Goal: Transaction & Acquisition: Download file/media

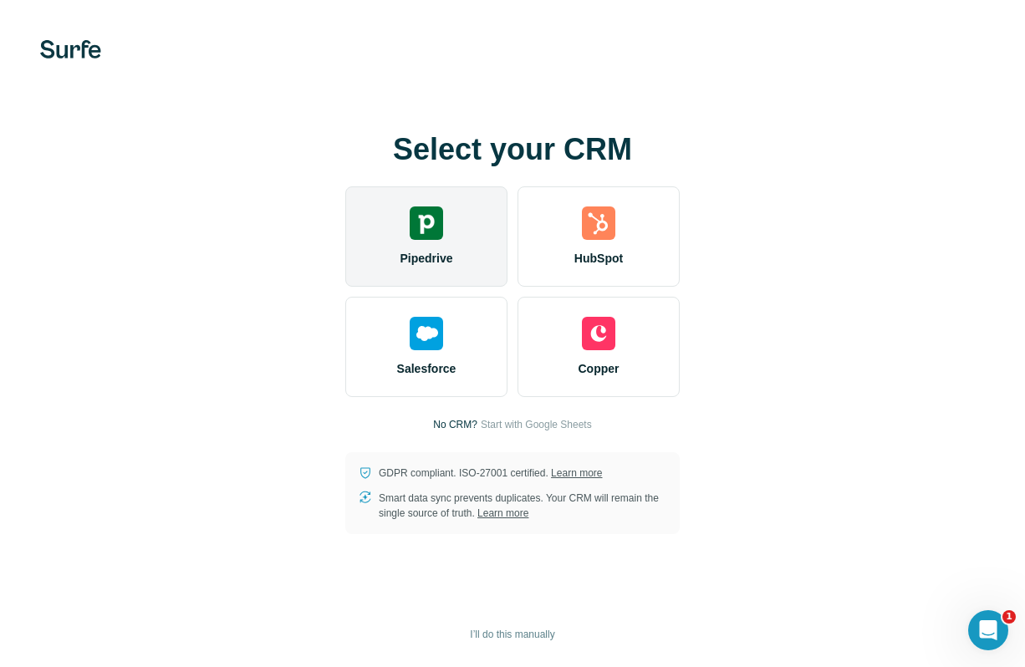
click at [481, 253] on div "Pipedrive" at bounding box center [426, 236] width 162 height 100
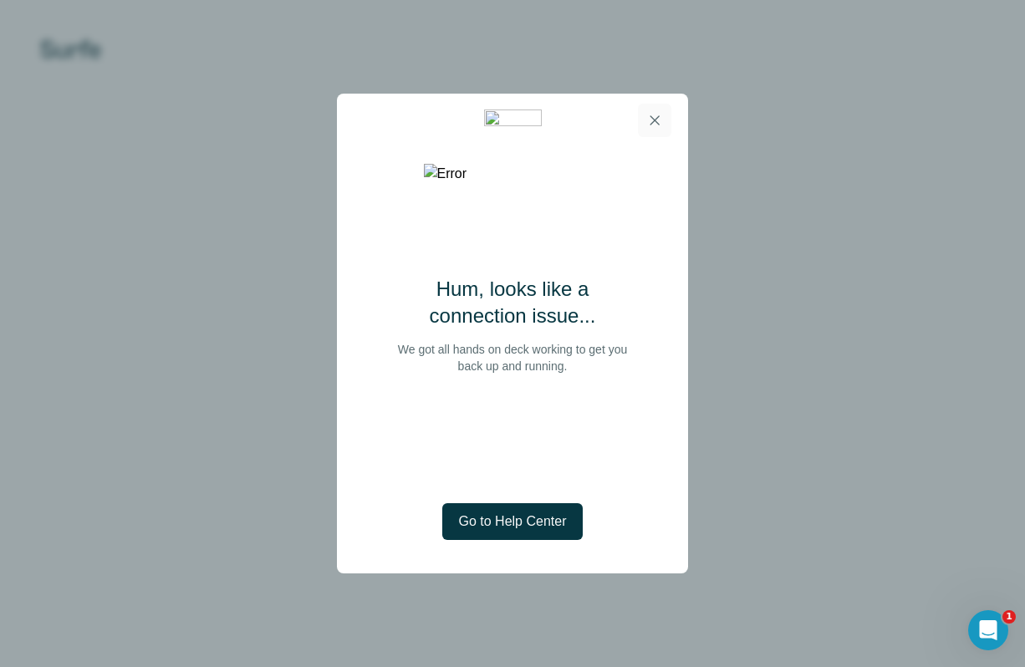
click at [655, 110] on button "button" at bounding box center [654, 120] width 33 height 33
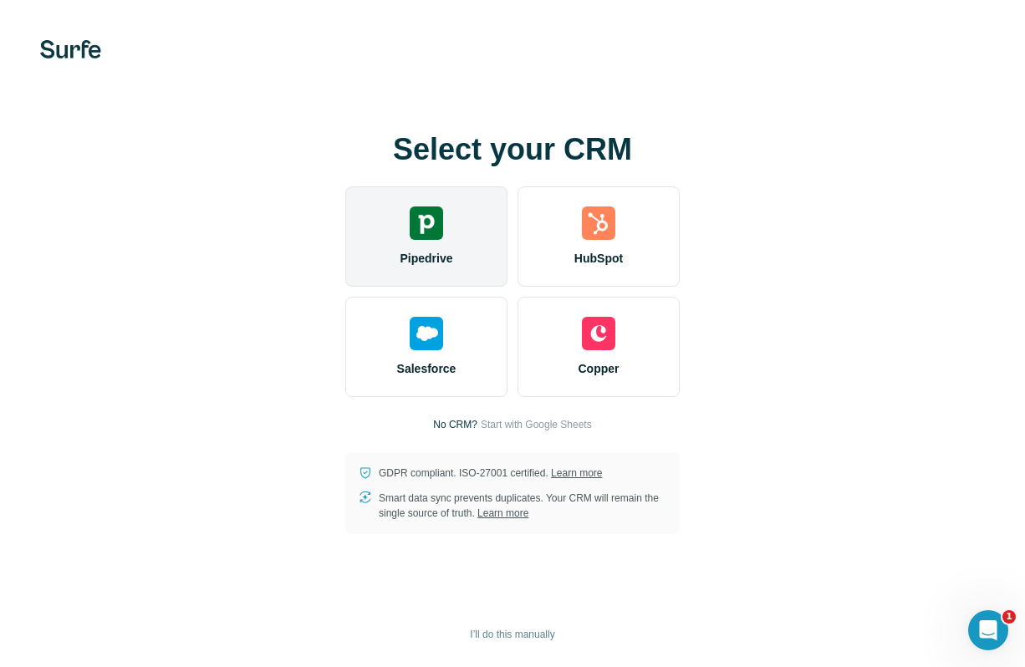
click at [431, 255] on span "Pipedrive" at bounding box center [426, 258] width 53 height 17
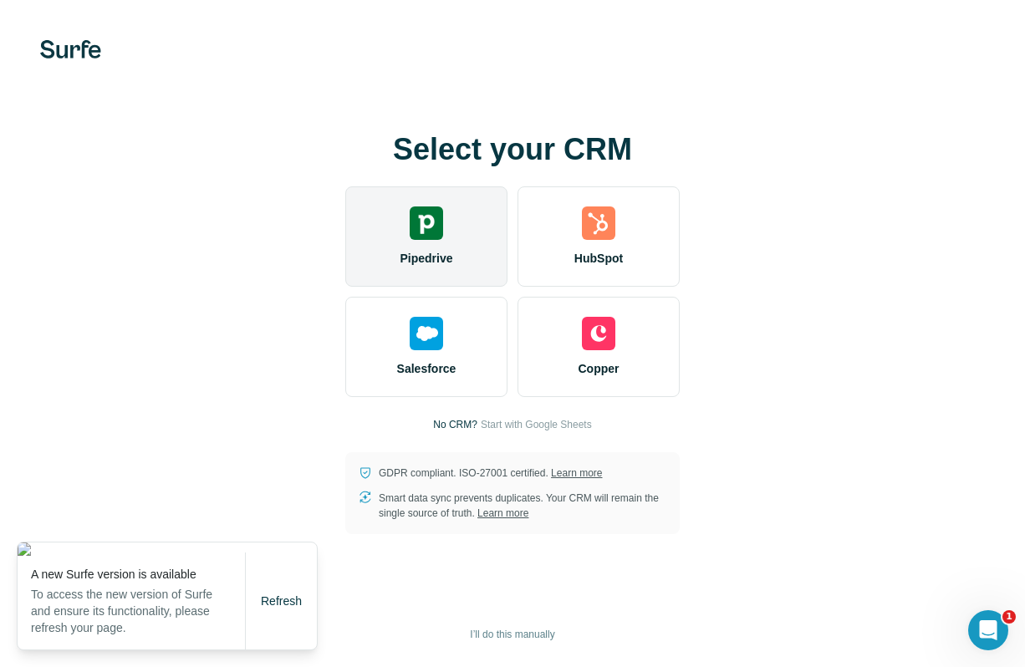
click at [431, 254] on span "Pipedrive" at bounding box center [426, 258] width 53 height 17
click at [444, 272] on div "Pipedrive" at bounding box center [426, 236] width 162 height 100
click at [471, 267] on div "Pipedrive" at bounding box center [426, 236] width 162 height 100
click at [463, 255] on div "Pipedrive" at bounding box center [426, 236] width 162 height 100
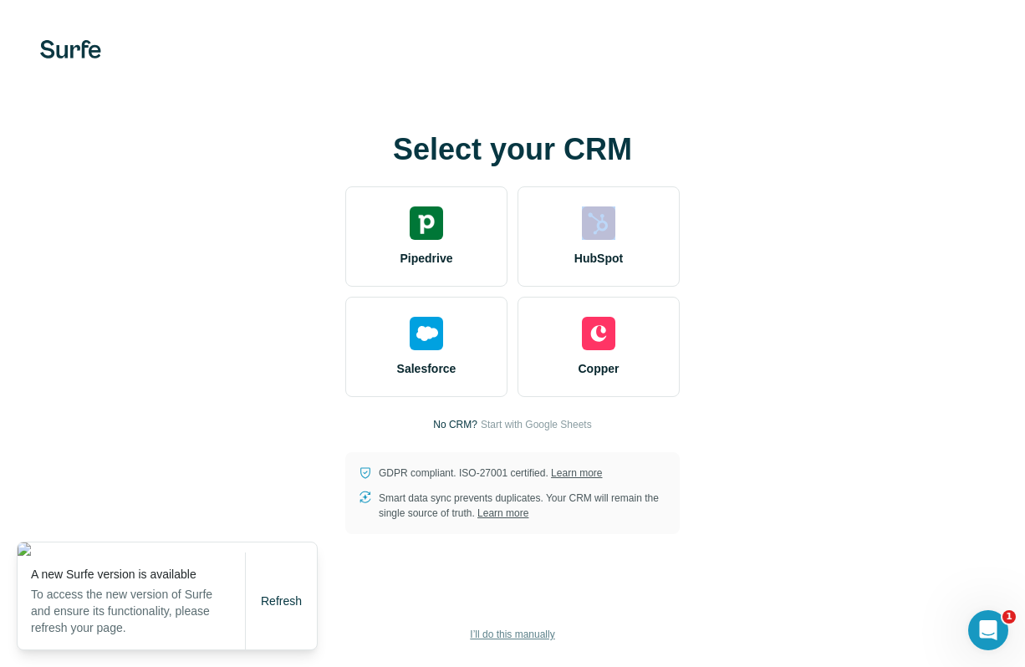
click at [523, 638] on span "I’ll do this manually" at bounding box center [512, 634] width 84 height 15
